Goal: Obtain resource: Obtain resource

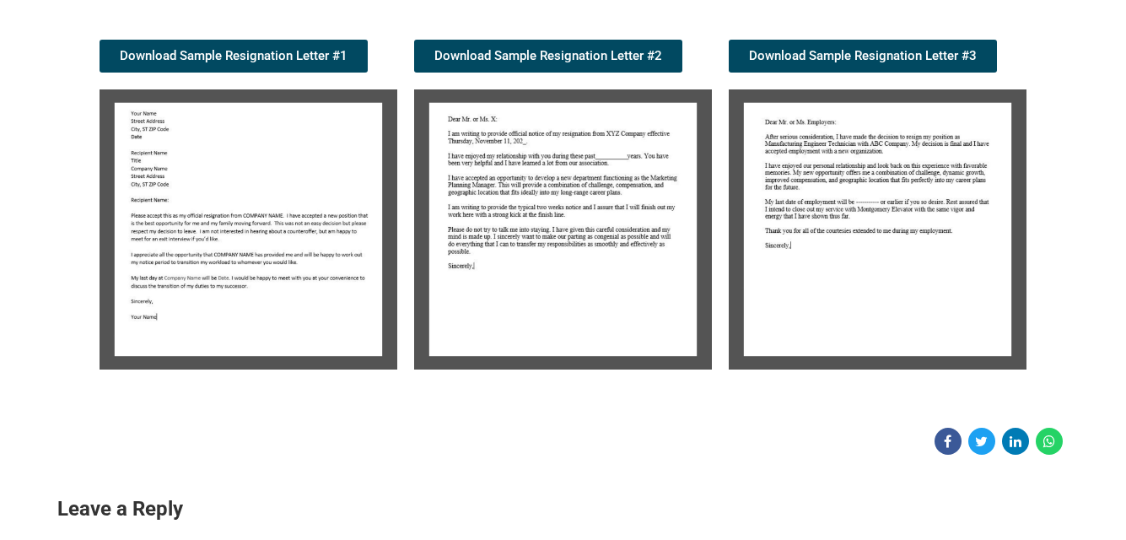
scroll to position [337, 0]
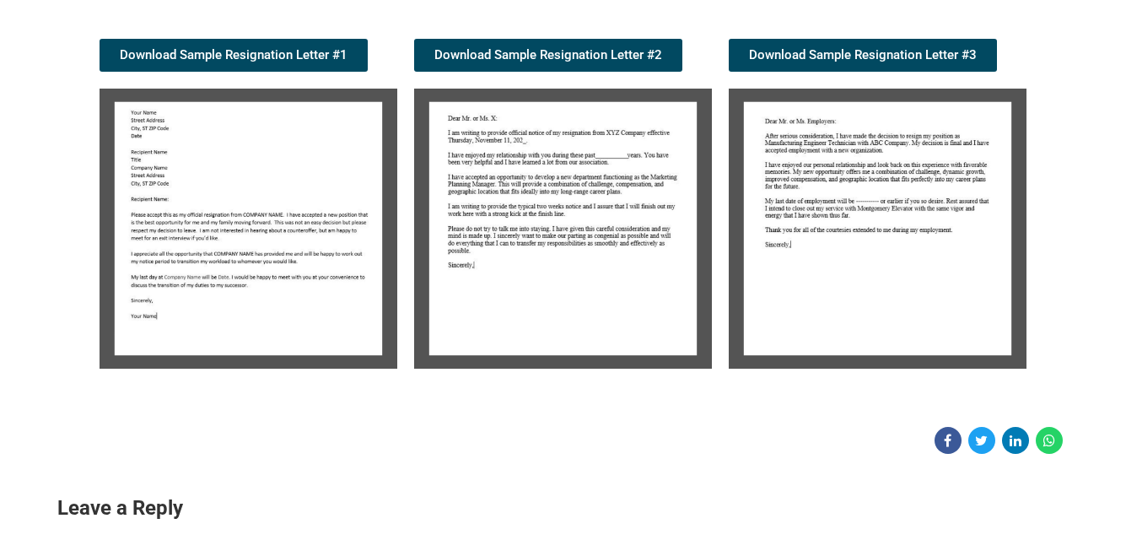
click at [160, 151] on img at bounding box center [249, 229] width 298 height 280
click at [160, 152] on img at bounding box center [249, 229] width 298 height 280
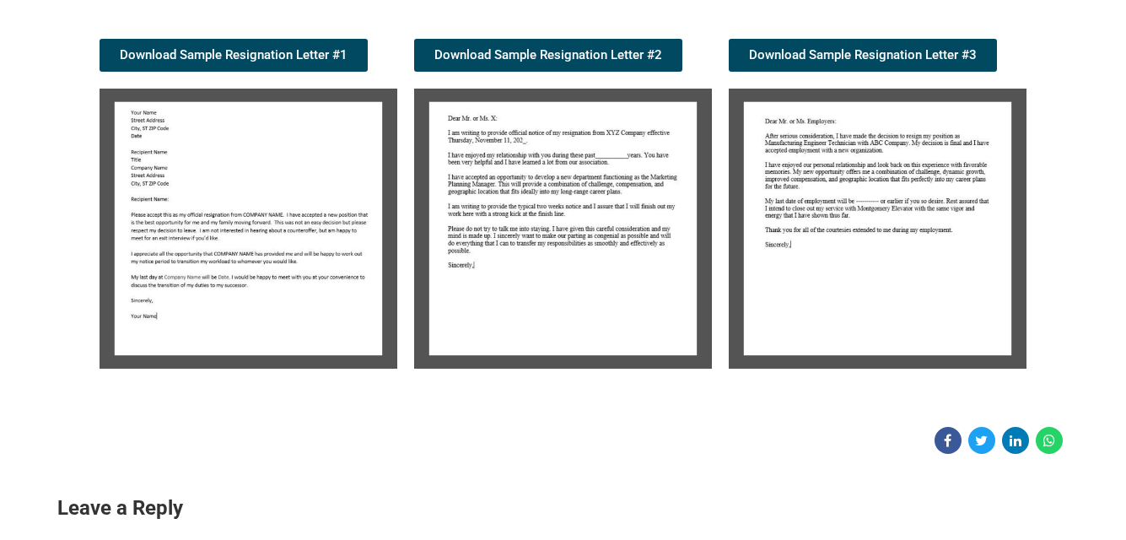
click at [160, 152] on img at bounding box center [249, 229] width 298 height 280
click at [180, 153] on img at bounding box center [249, 229] width 298 height 280
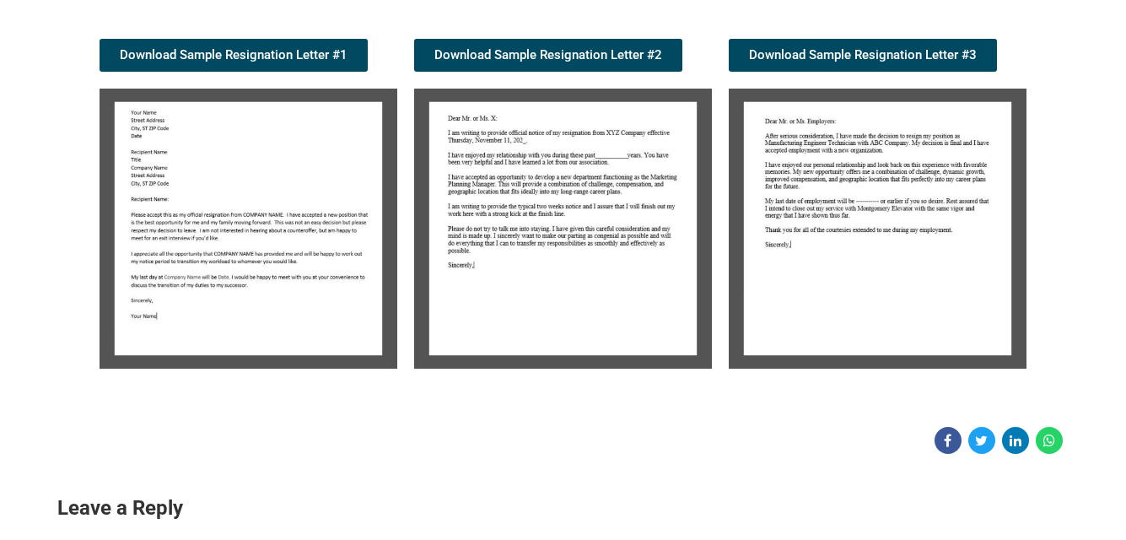
drag, startPoint x: 286, startPoint y: 208, endPoint x: 248, endPoint y: 205, distance: 38.0
click at [248, 205] on img at bounding box center [249, 229] width 298 height 280
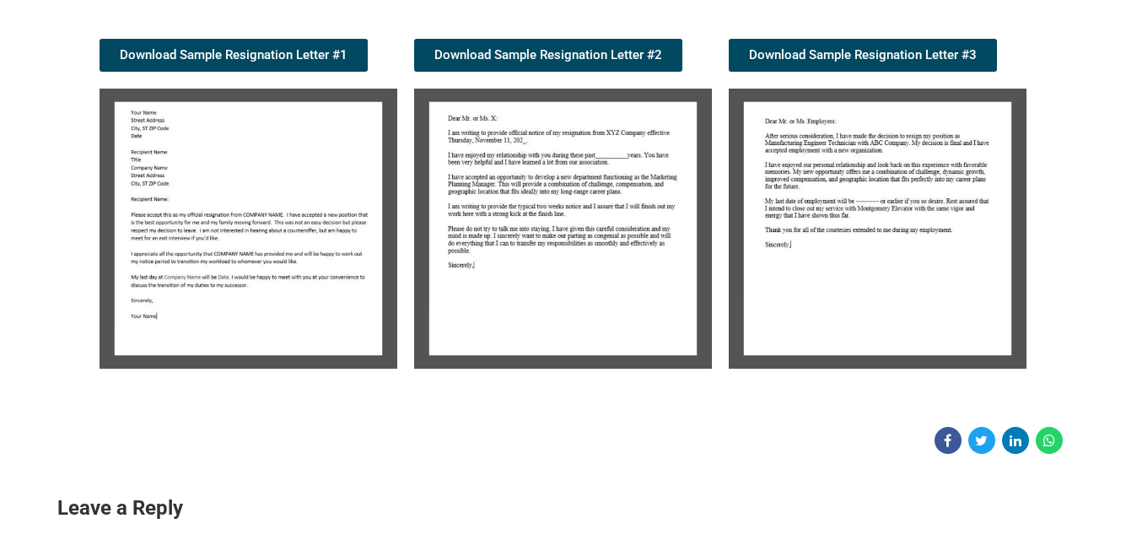
click at [248, 205] on img at bounding box center [249, 229] width 298 height 280
